Goal: Register for event/course

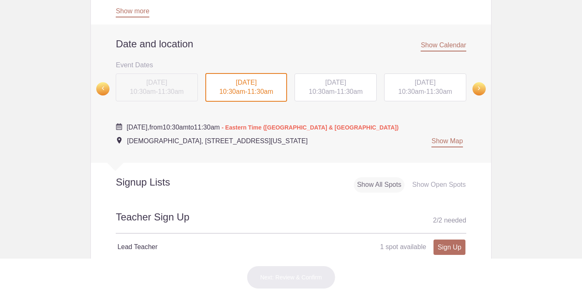
scroll to position [302, 0]
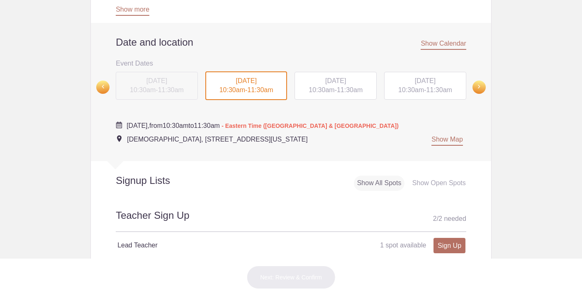
click at [346, 79] on span "[DATE]" at bounding box center [335, 80] width 21 height 7
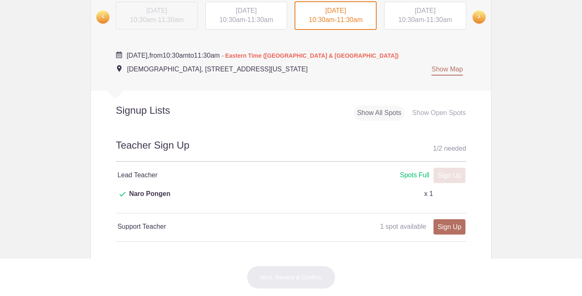
scroll to position [373, 0]
click at [446, 218] on link "Sign Up" at bounding box center [449, 225] width 32 height 15
type input "1"
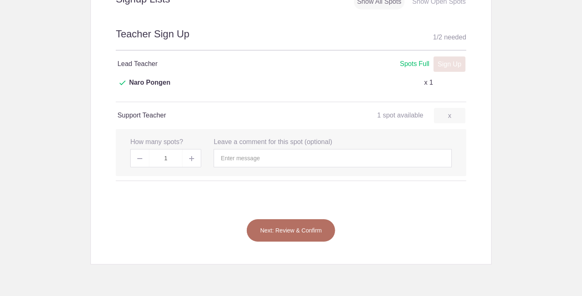
scroll to position [484, 0]
click at [282, 220] on button "Next: Review & Confirm" at bounding box center [290, 229] width 89 height 23
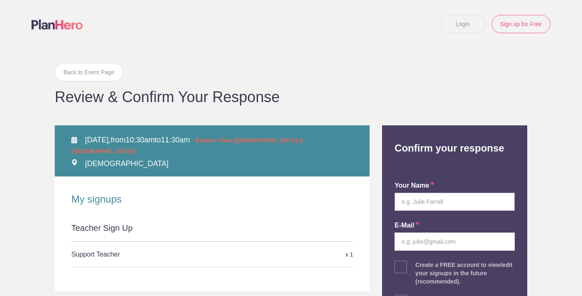
click at [441, 199] on input "text" at bounding box center [454, 201] width 120 height 18
type input "Kevin Henze"
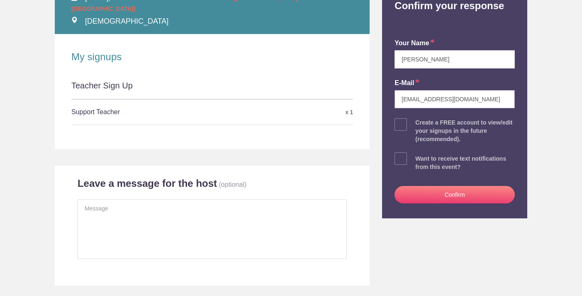
scroll to position [147, 0]
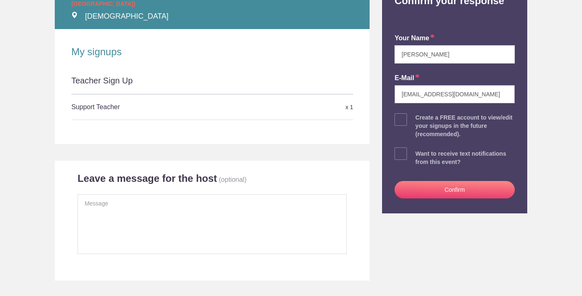
type input "henzek@gmail.com"
click at [406, 189] on button "Confirm" at bounding box center [454, 189] width 120 height 17
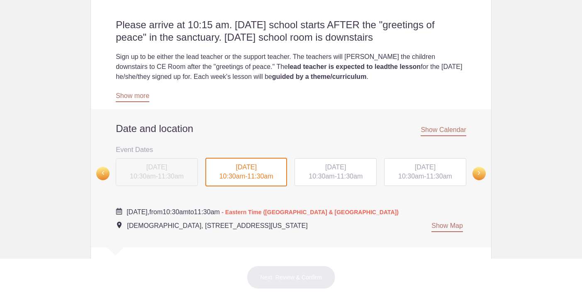
scroll to position [259, 0]
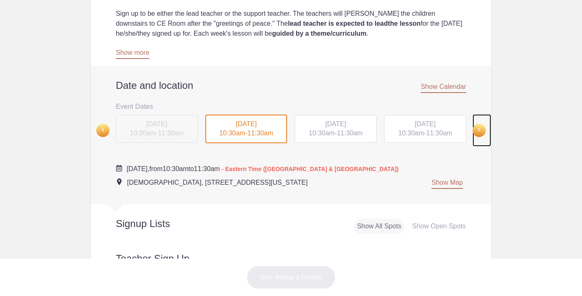
click at [480, 129] on span at bounding box center [478, 130] width 13 height 13
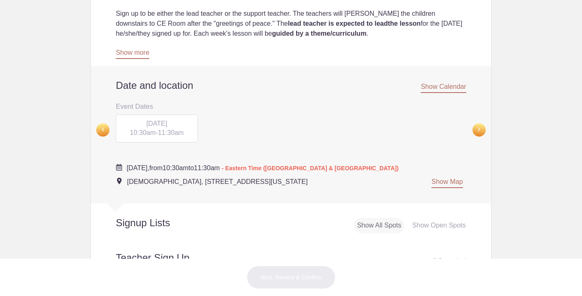
click at [170, 127] on div "[DATE] 10:30am - 11:30am" at bounding box center [157, 128] width 82 height 28
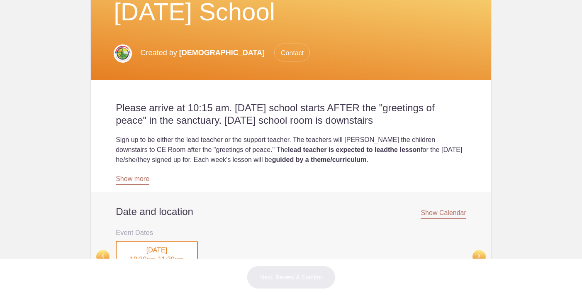
scroll to position [0, 0]
